Goal: Information Seeking & Learning: Learn about a topic

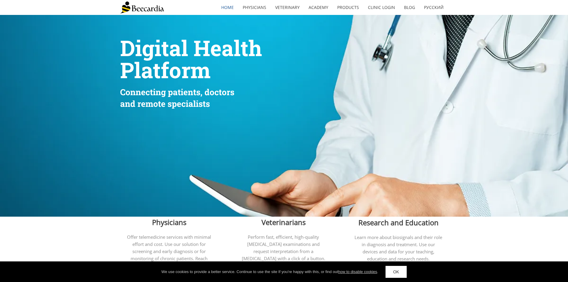
click at [141, 7] on img at bounding box center [142, 7] width 44 height 12
click at [371, 7] on link "Clinic Login" at bounding box center [381, 8] width 36 height 14
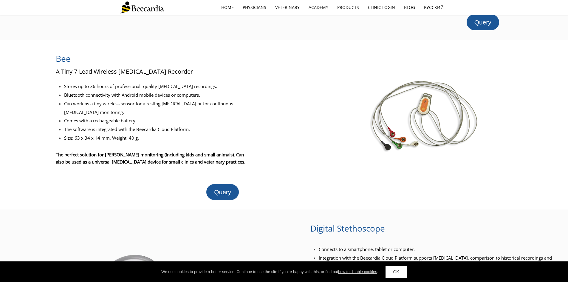
scroll to position [89, 0]
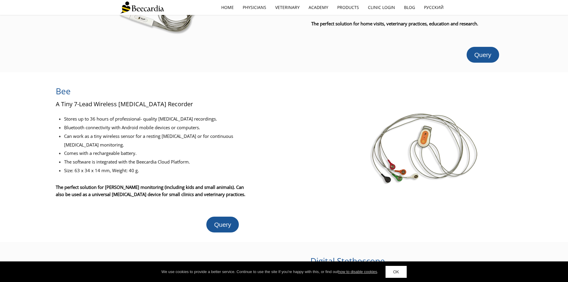
click at [438, 147] on img at bounding box center [424, 148] width 109 height 72
click at [229, 216] on link "Query" at bounding box center [222, 224] width 32 height 16
drag, startPoint x: 98, startPoint y: 136, endPoint x: 113, endPoint y: 136, distance: 14.9
click at [113, 136] on span "Can work as a tiny wireless sensor for a resting ECG or for continuous ECG moni…" at bounding box center [148, 140] width 169 height 15
click at [108, 139] on span "Can work as a tiny wireless sensor for a resting ECG or for continuous ECG moni…" at bounding box center [148, 140] width 169 height 15
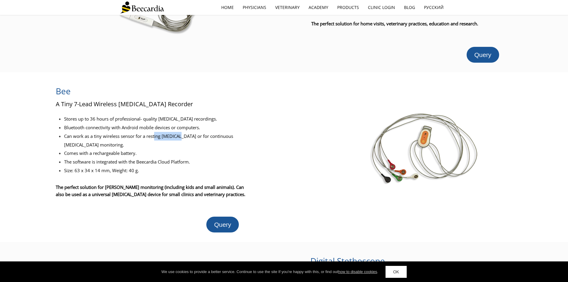
drag, startPoint x: 155, startPoint y: 137, endPoint x: 182, endPoint y: 138, distance: 26.8
click at [182, 138] on span "Can work as a tiny wireless sensor for a resting ECG or for continuous ECG moni…" at bounding box center [148, 140] width 169 height 15
click at [226, 138] on span "Can work as a tiny wireless sensor for a resting ECG or for continuous ECG moni…" at bounding box center [148, 140] width 169 height 15
drag, startPoint x: 74, startPoint y: 119, endPoint x: 133, endPoint y: 117, distance: 58.7
click at [133, 117] on span "Stores up to 36 hours of professional- quality ECG recordings." at bounding box center [140, 119] width 153 height 6
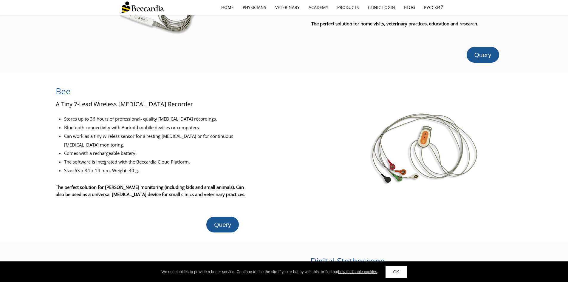
click at [171, 117] on span "Stores up to 36 hours of professional- quality ECG recordings." at bounding box center [140, 119] width 153 height 6
drag, startPoint x: 190, startPoint y: 118, endPoint x: 170, endPoint y: 119, distance: 20.0
click at [170, 119] on span "Stores up to 36 hours of professional- quality ECG recordings." at bounding box center [140, 119] width 153 height 6
click at [206, 130] on li "Bluetooth connectivity with Android mobile devices or computers." at bounding box center [156, 127] width 184 height 9
click at [231, 221] on span "Query" at bounding box center [222, 224] width 17 height 7
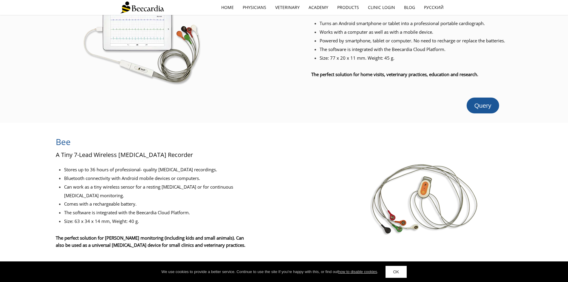
scroll to position [30, 0]
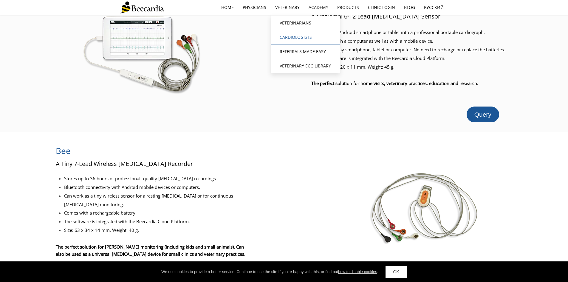
click at [305, 41] on link "Cardiologists" at bounding box center [305, 37] width 69 height 14
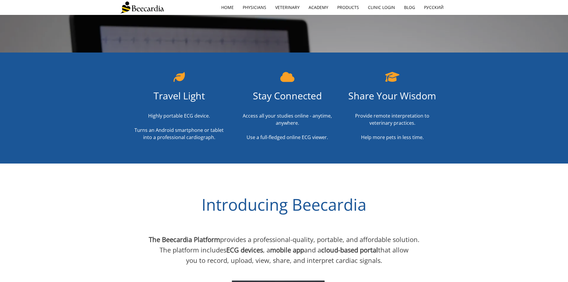
scroll to position [194, 0]
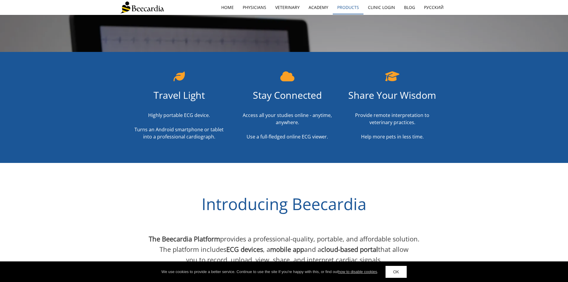
click at [348, 4] on link "Products" at bounding box center [347, 8] width 31 height 14
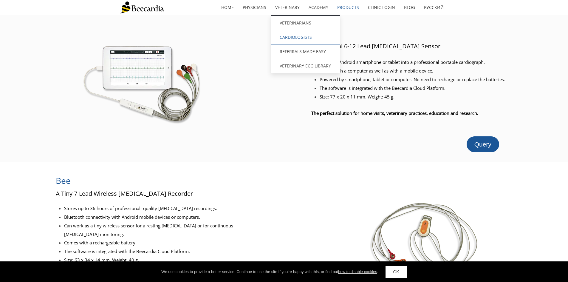
click at [296, 37] on link "Cardiologists" at bounding box center [305, 37] width 69 height 14
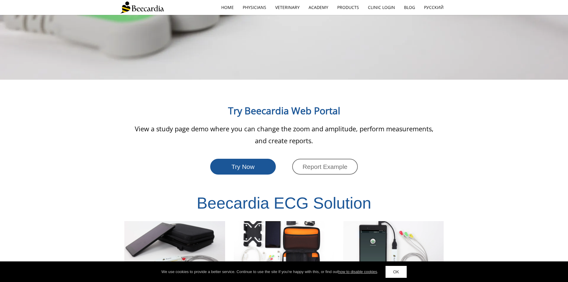
scroll to position [1072, 0]
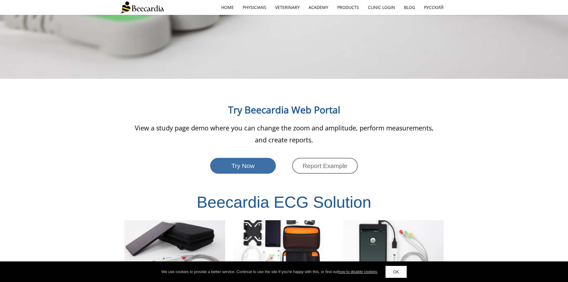
click at [248, 162] on span "Try Now" at bounding box center [242, 165] width 23 height 7
